Goal: Check status: Check status

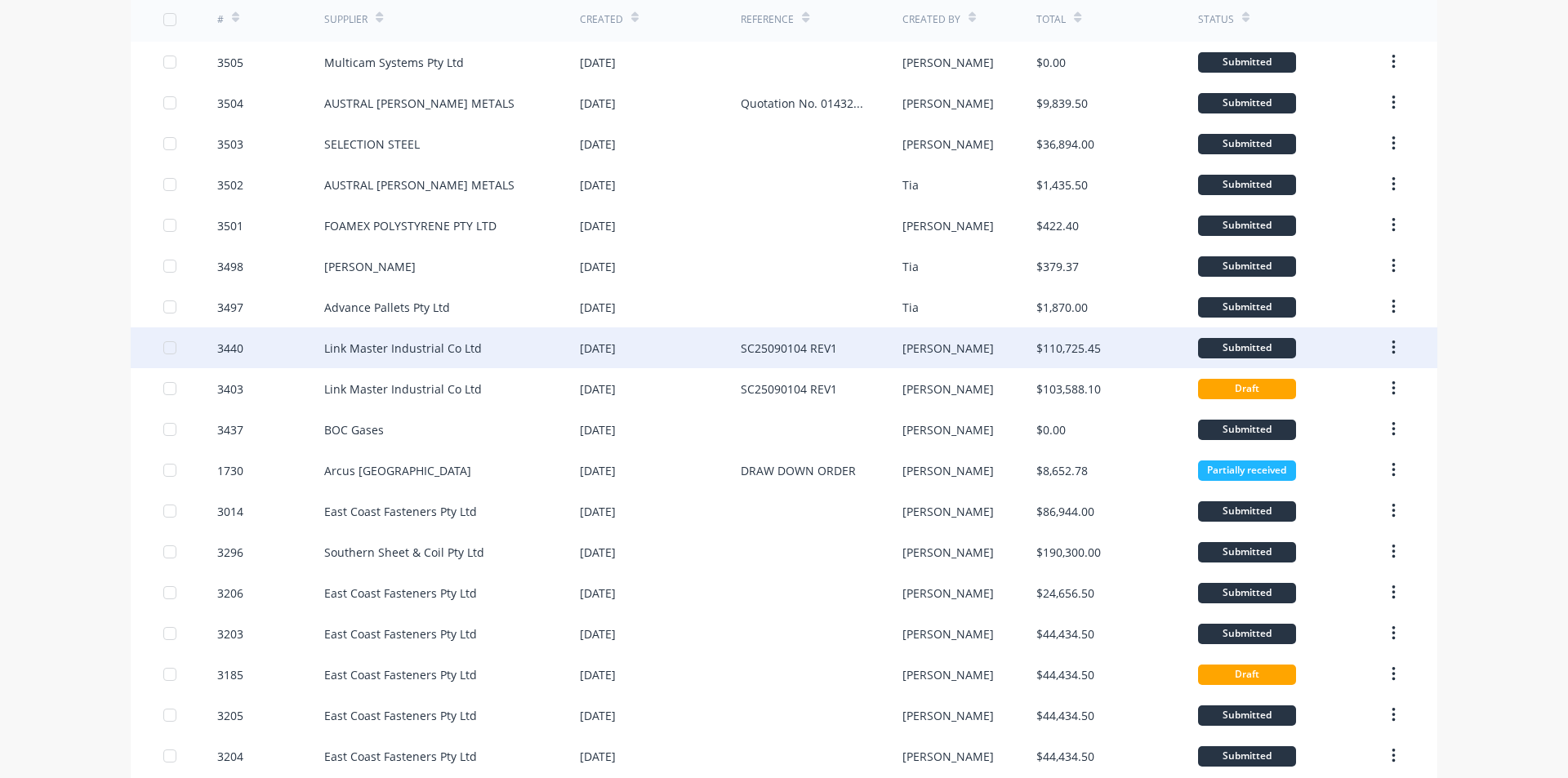
scroll to position [82, 0]
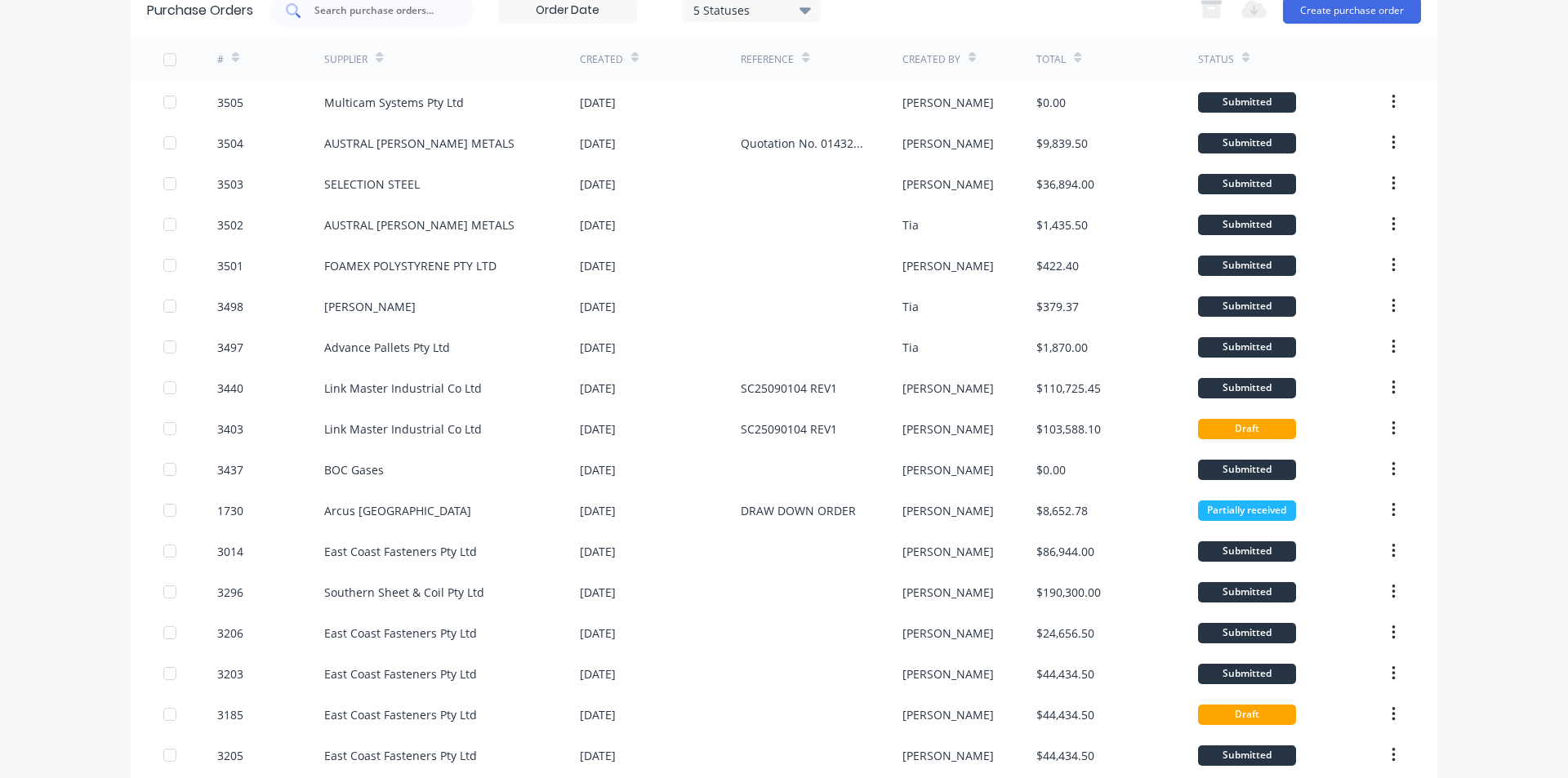
click at [360, 12] on input "text" at bounding box center [380, 11] width 136 height 17
type input "3489"
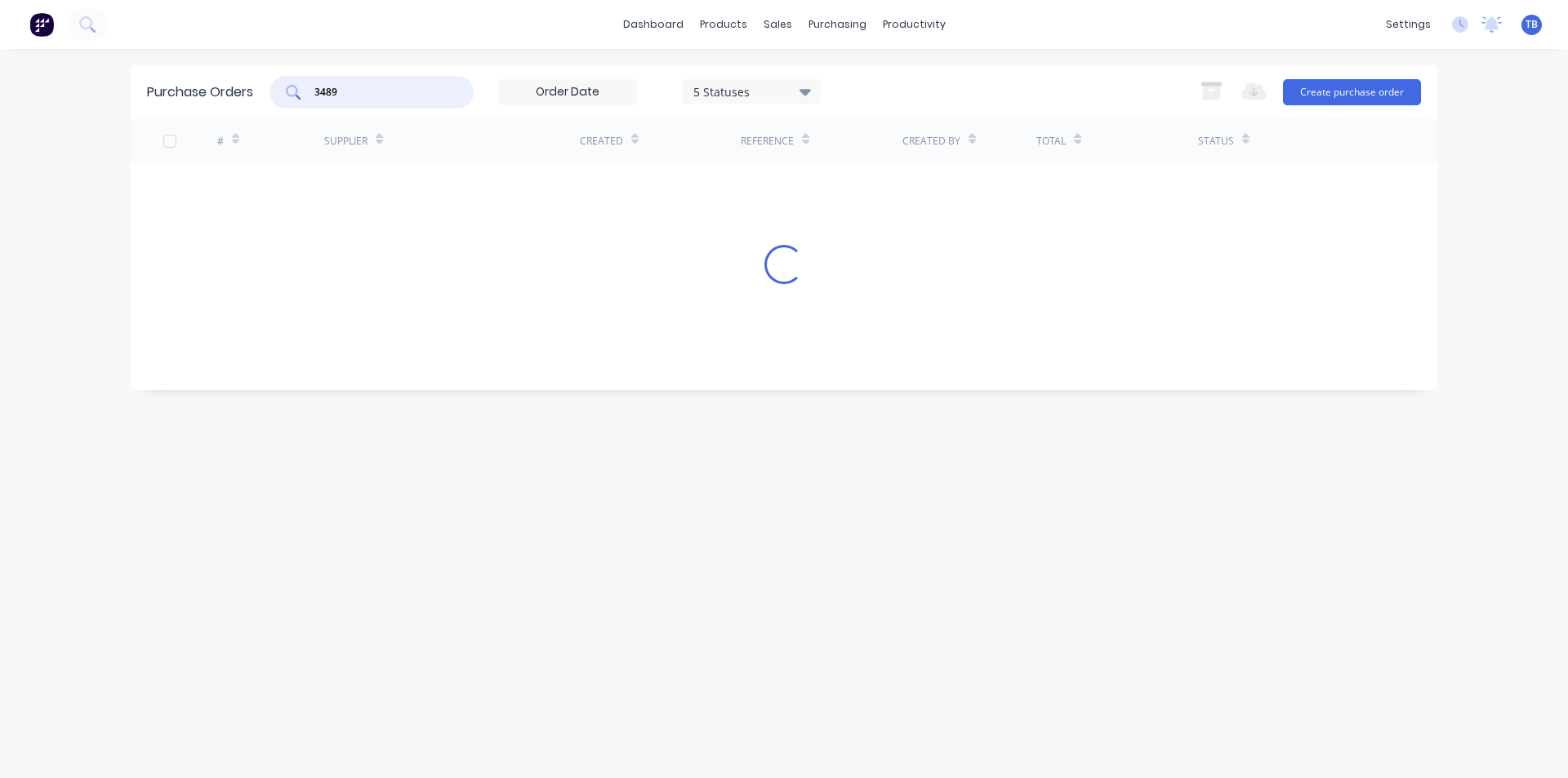
scroll to position [0, 0]
drag, startPoint x: 370, startPoint y: 97, endPoint x: 201, endPoint y: 94, distance: 169.0
click at [201, 94] on div "Purchase Orders 3489 5 Statuses 5 Statuses Export to Excel (XLSX) Create purcha…" at bounding box center [784, 92] width 1307 height 53
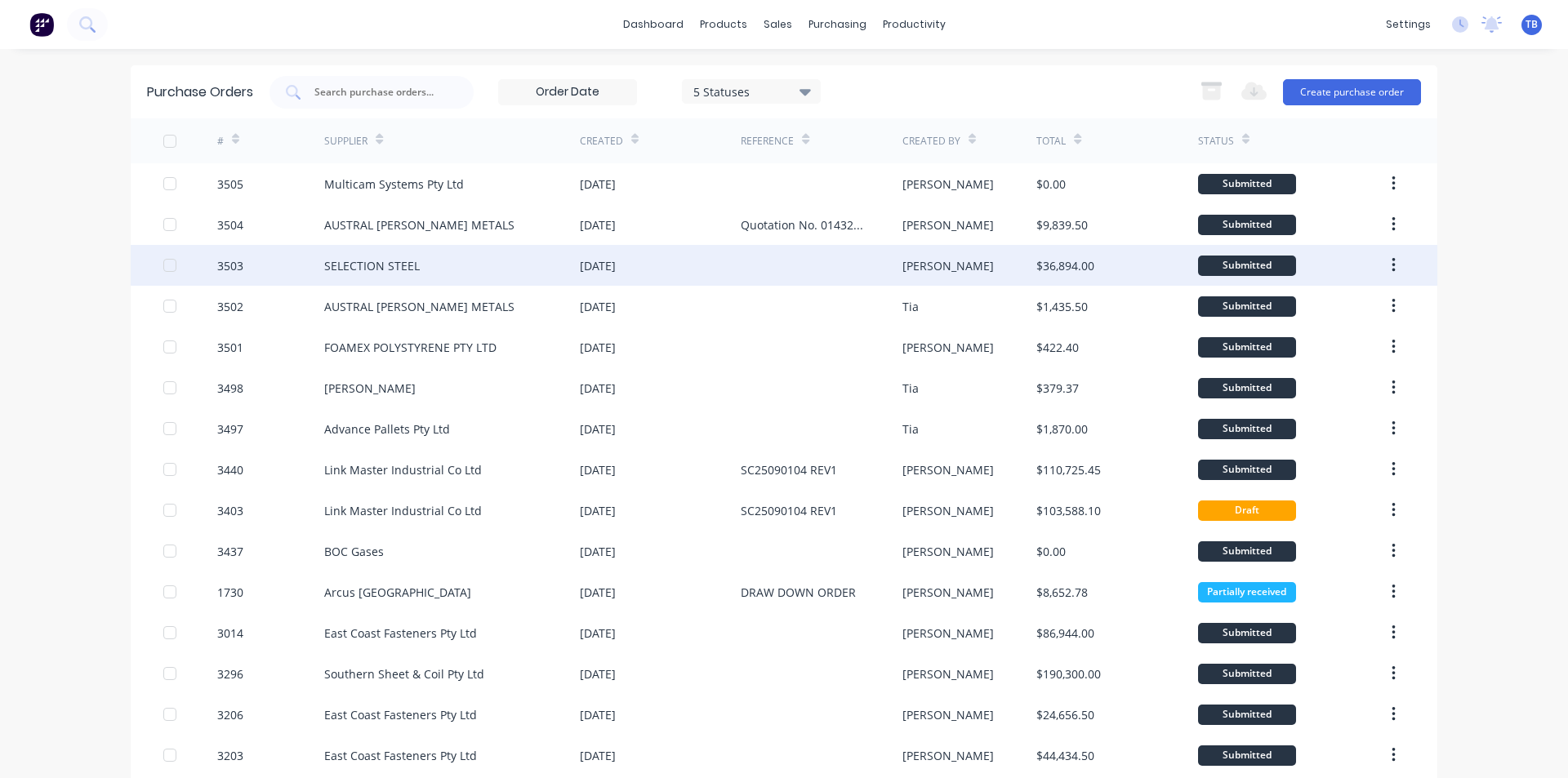
click at [470, 268] on div "SELECTION STEEL" at bounding box center [452, 265] width 255 height 41
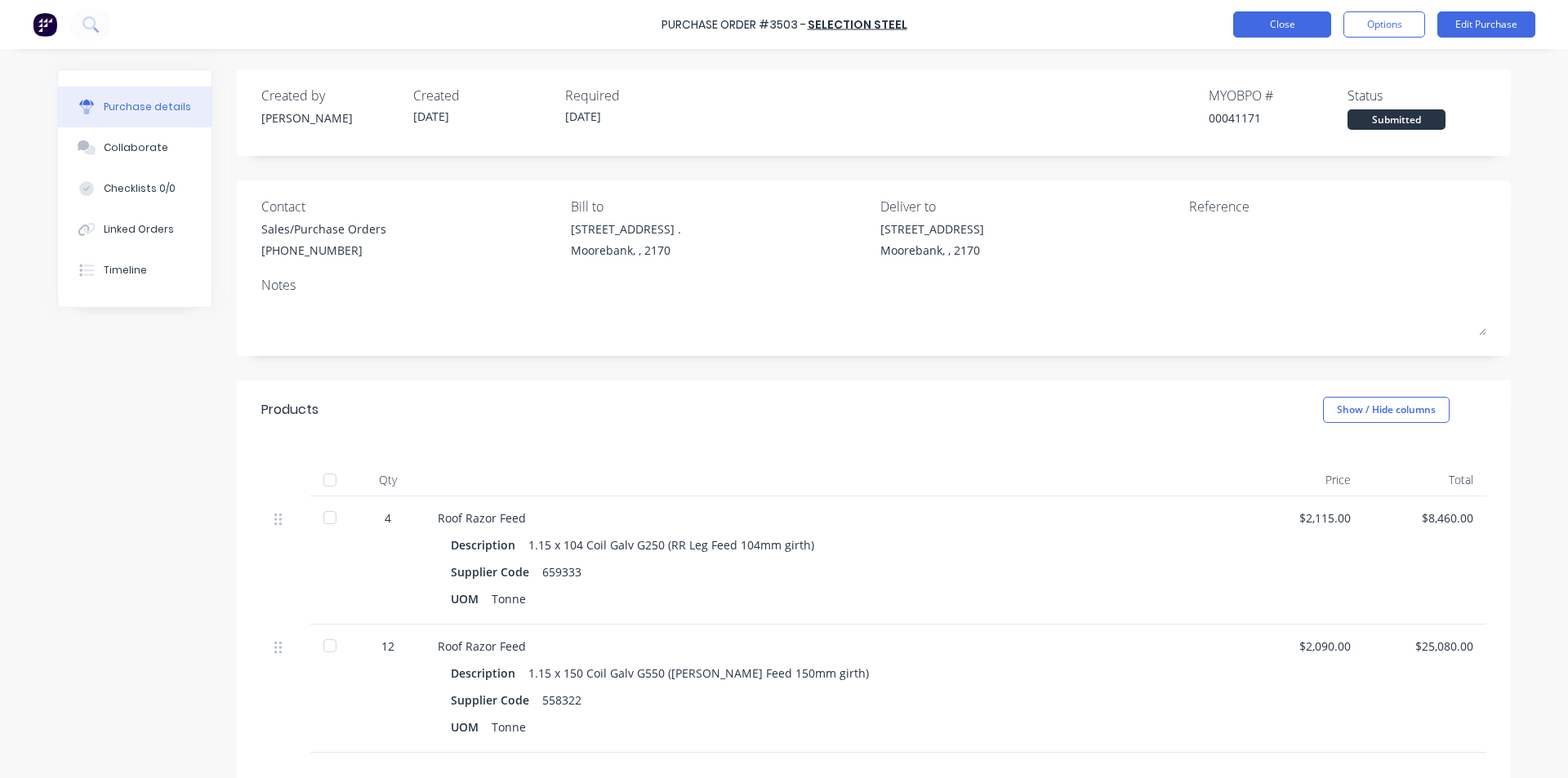
click at [1280, 17] on button "Close" at bounding box center [1282, 24] width 98 height 26
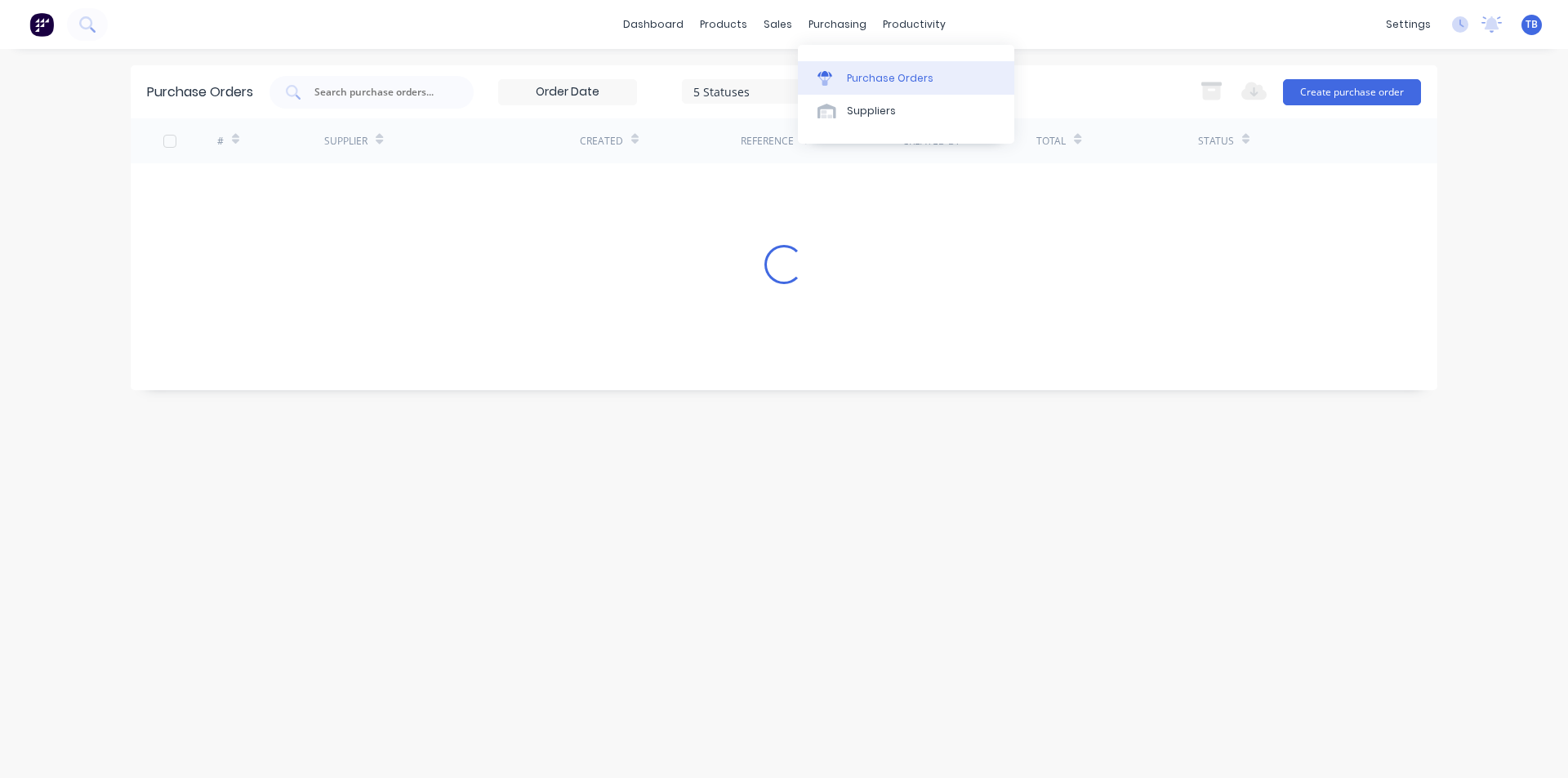
click at [869, 78] on div "Purchase Orders" at bounding box center [890, 78] width 87 height 15
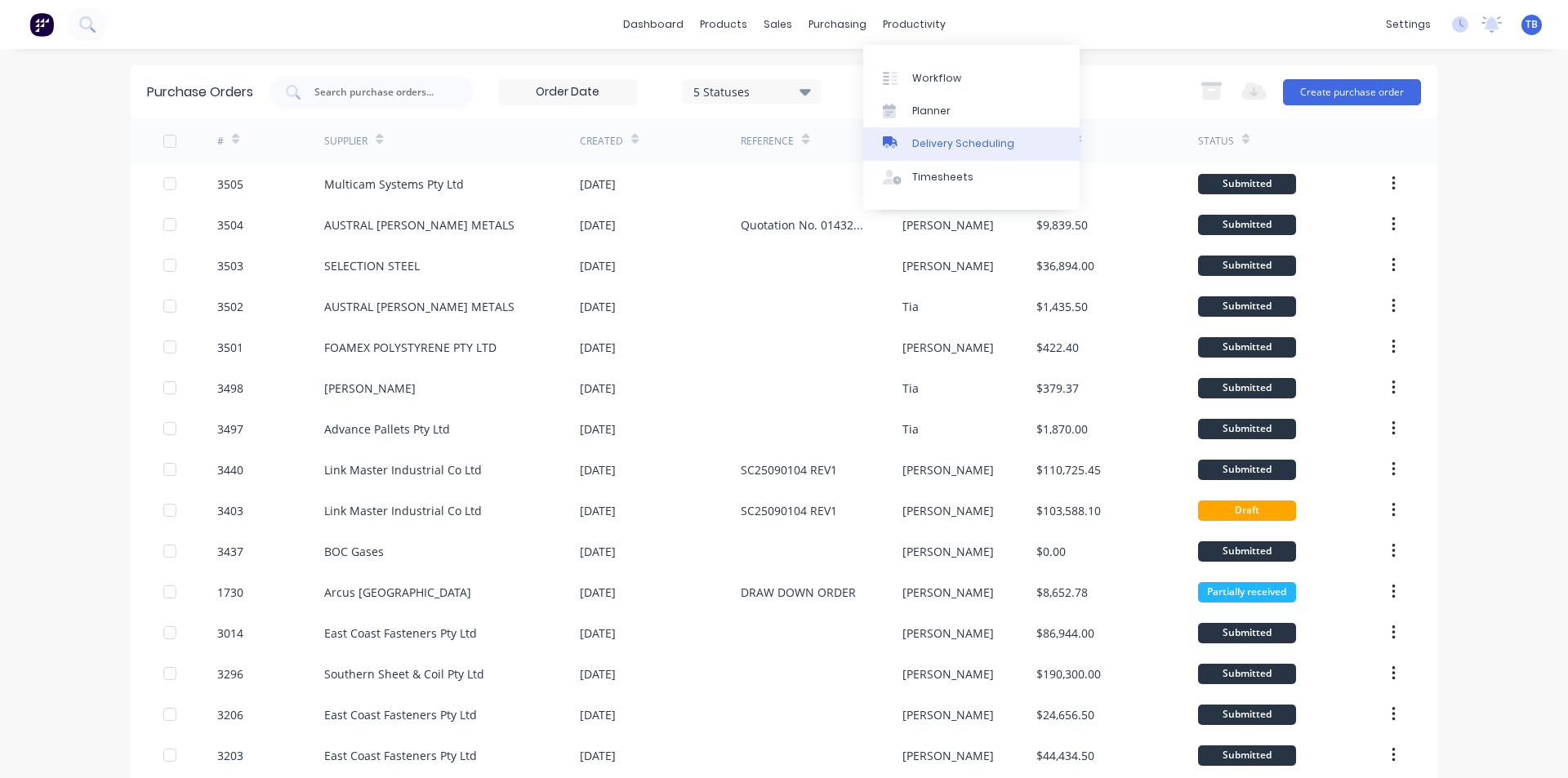
click at [969, 141] on div "Delivery Scheduling" at bounding box center [963, 143] width 102 height 15
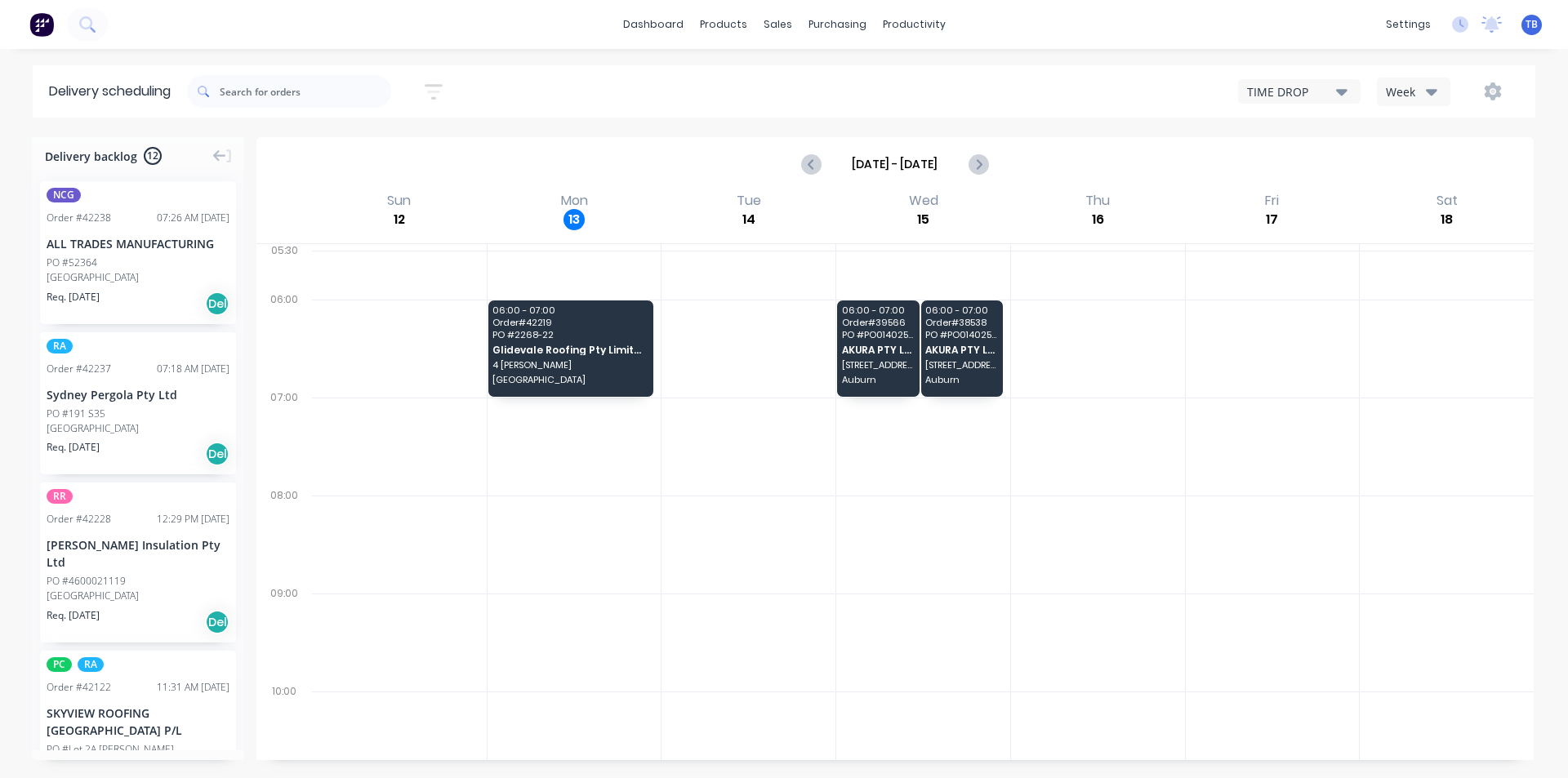
click at [1326, 93] on div "TIME DROP" at bounding box center [1291, 92] width 89 height 18
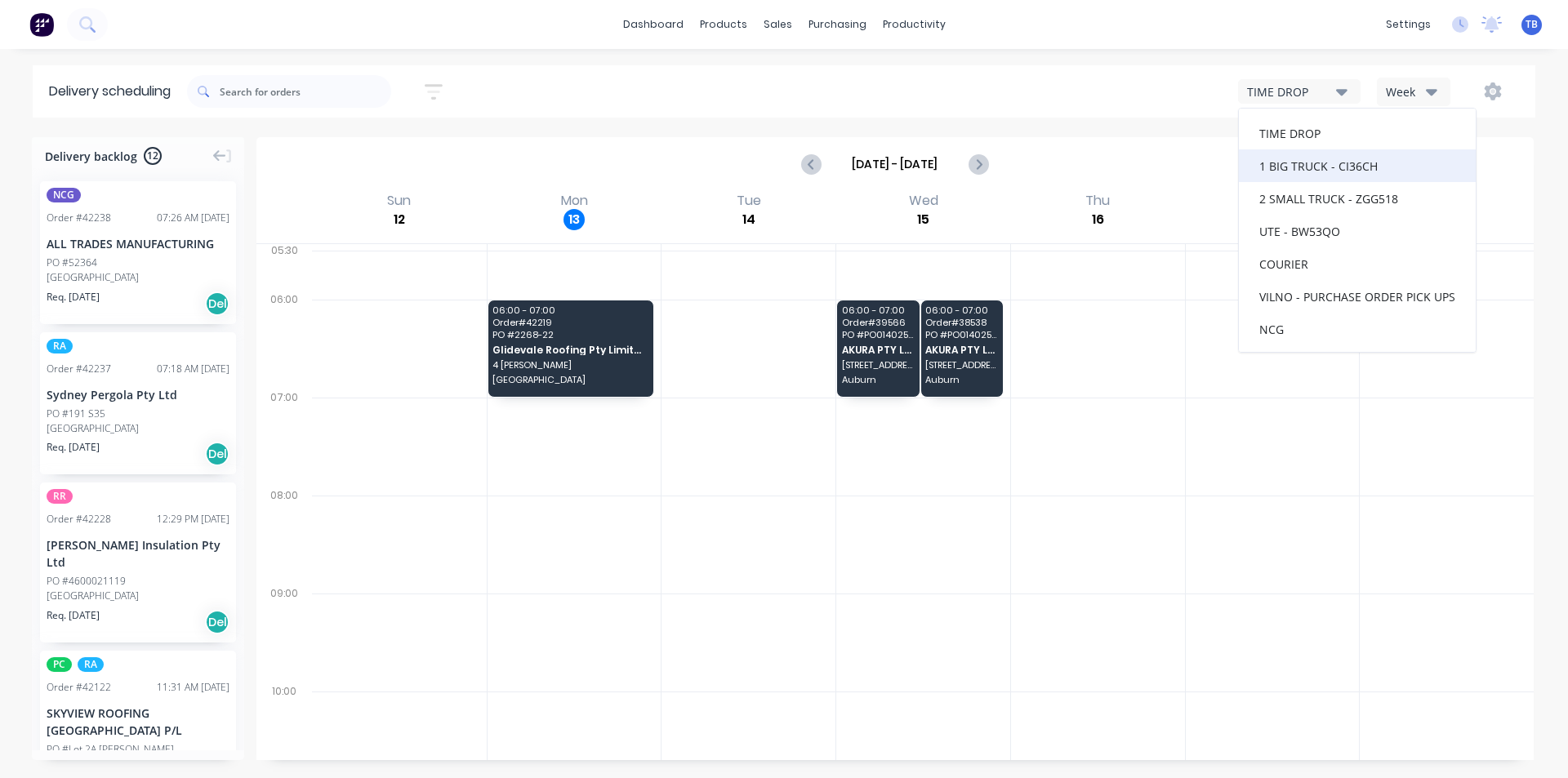
click at [1340, 166] on div "1 BIG TRUCK - CI36CH" at bounding box center [1357, 166] width 237 height 33
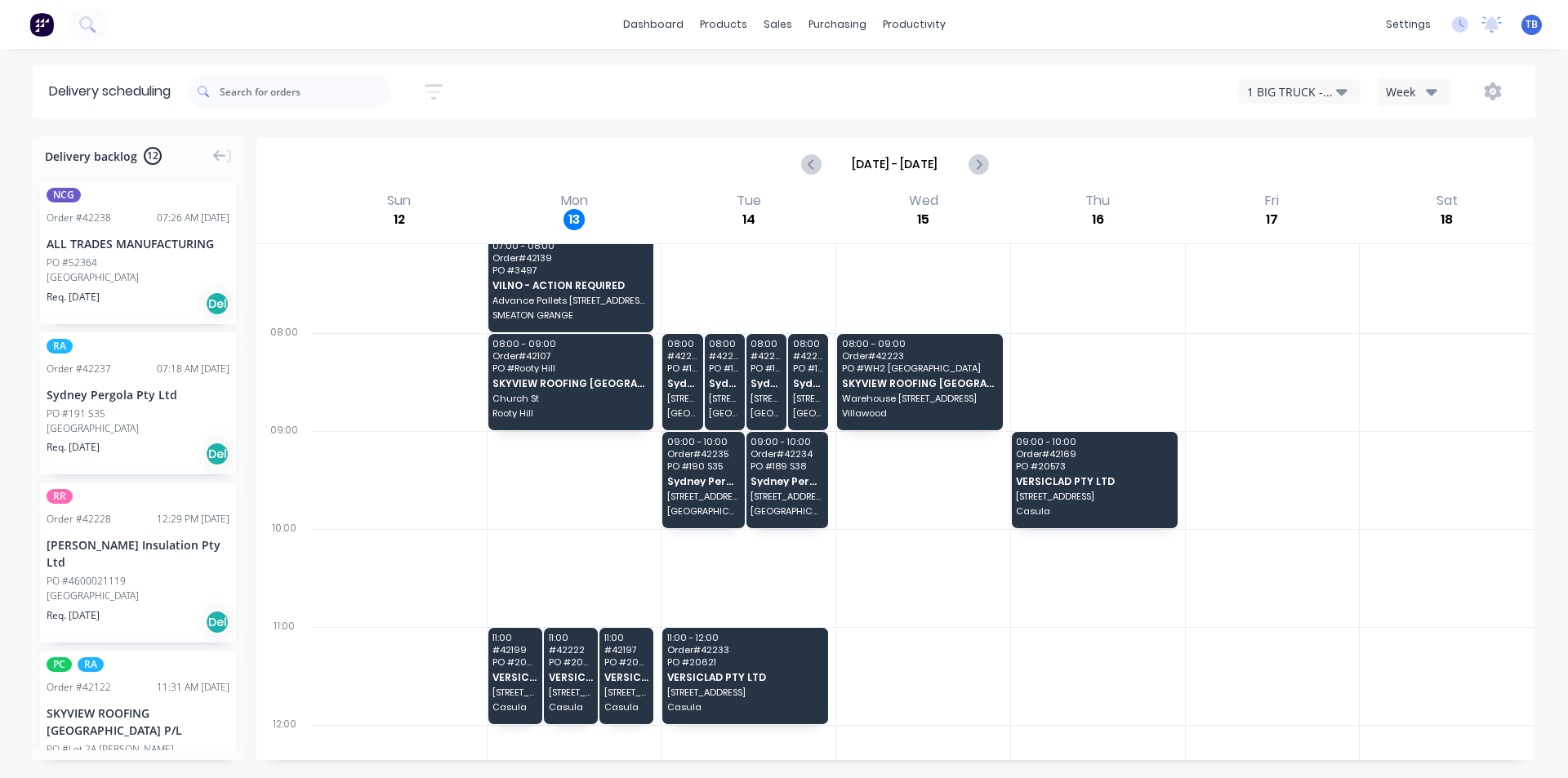
scroll to position [164, 0]
